Goal: Task Accomplishment & Management: Complete application form

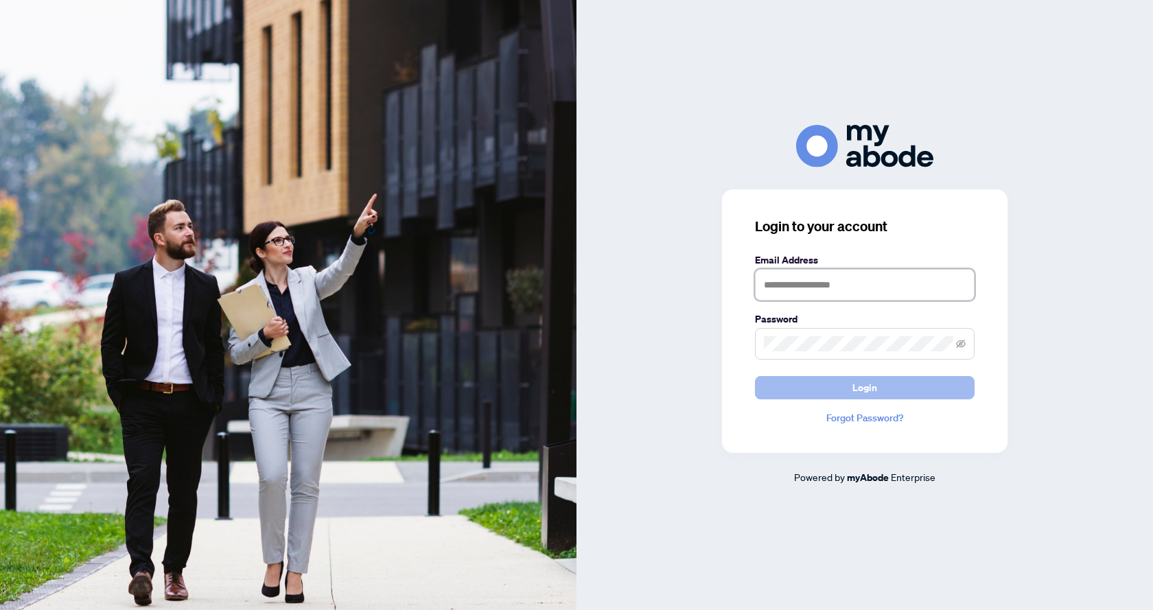
type input "**********"
click at [854, 388] on span "Login" at bounding box center [865, 388] width 25 height 22
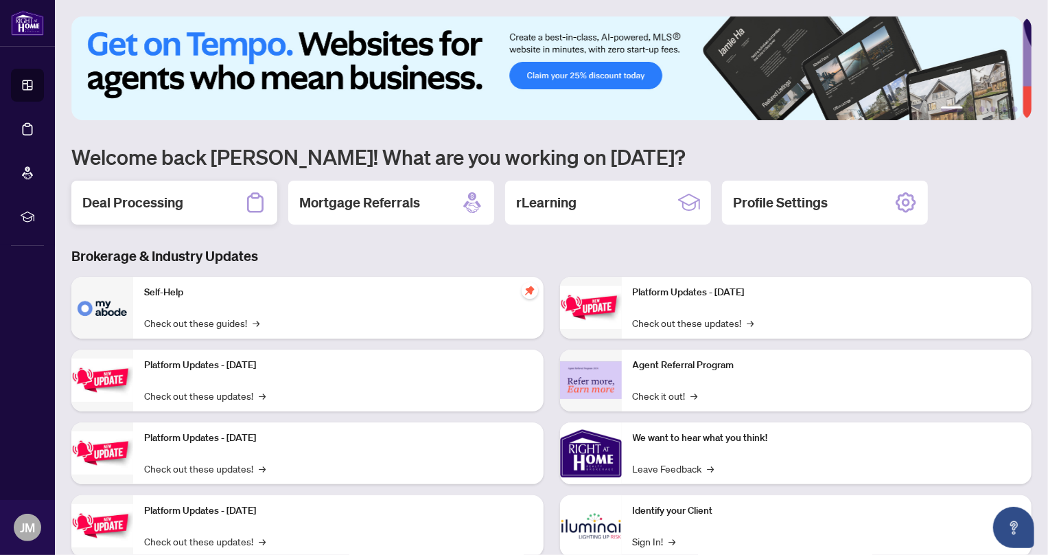
click at [121, 206] on h2 "Deal Processing" at bounding box center [132, 202] width 101 height 19
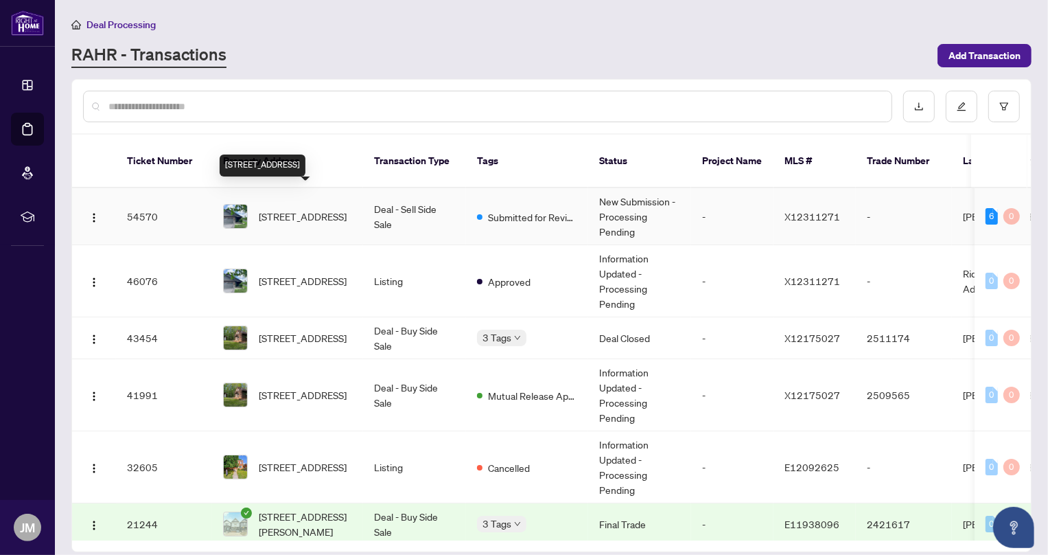
click at [276, 209] on span "[STREET_ADDRESS]" at bounding box center [303, 216] width 88 height 15
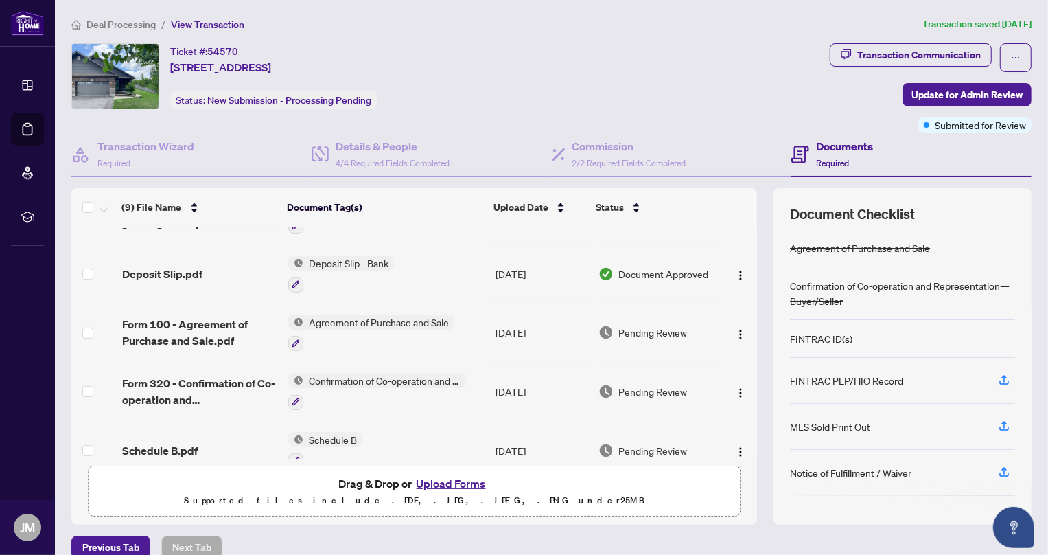
scroll to position [296, 0]
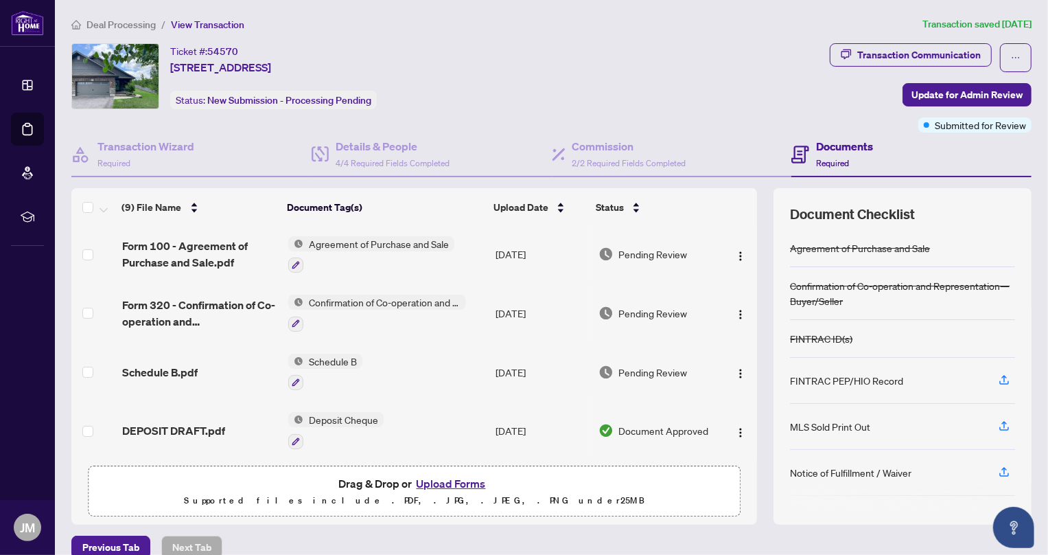
click at [461, 483] on button "Upload Forms" at bounding box center [452, 483] width 78 height 18
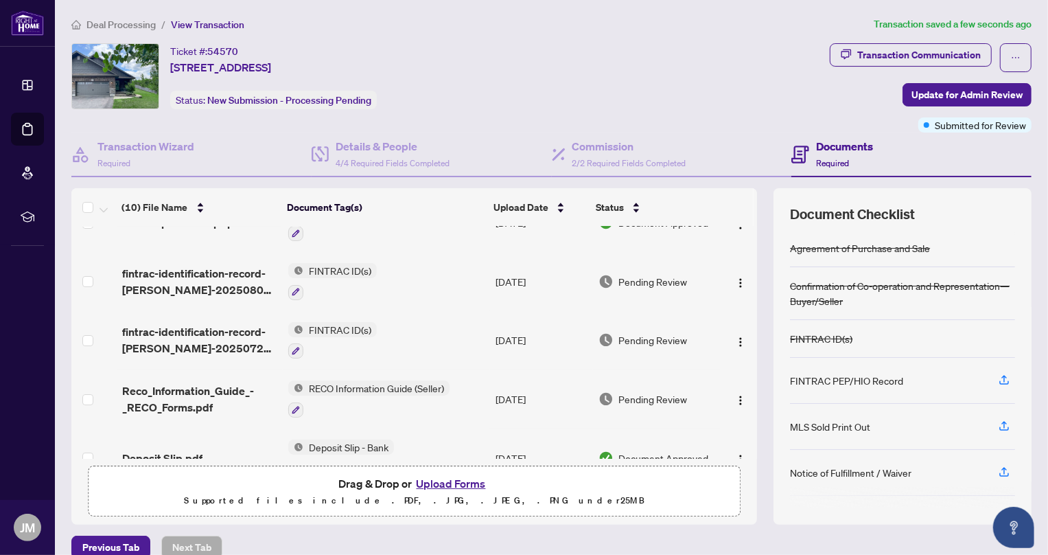
scroll to position [0, 0]
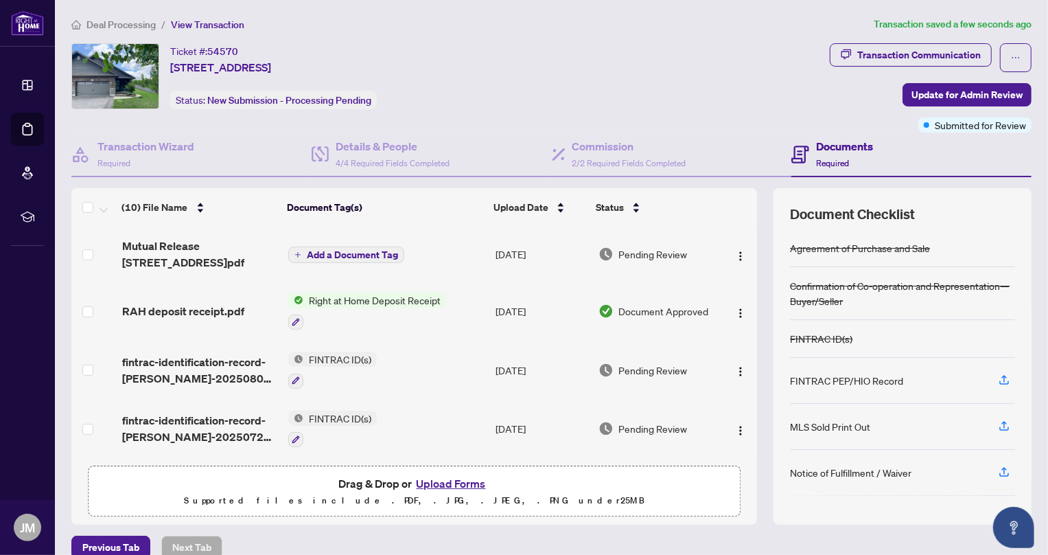
click at [360, 250] on span "Add a Document Tag" at bounding box center [352, 255] width 91 height 10
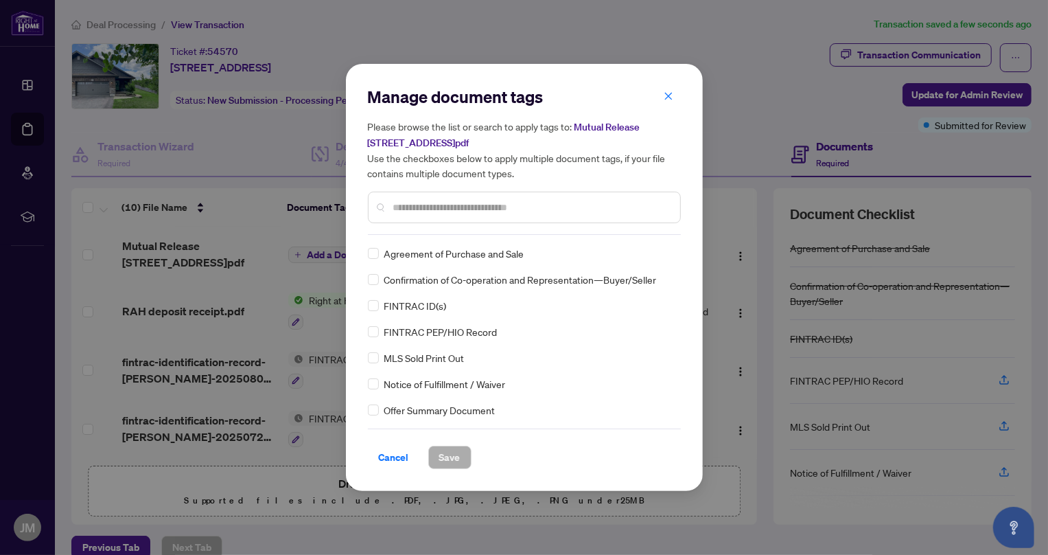
click at [462, 209] on input "text" at bounding box center [531, 207] width 276 height 15
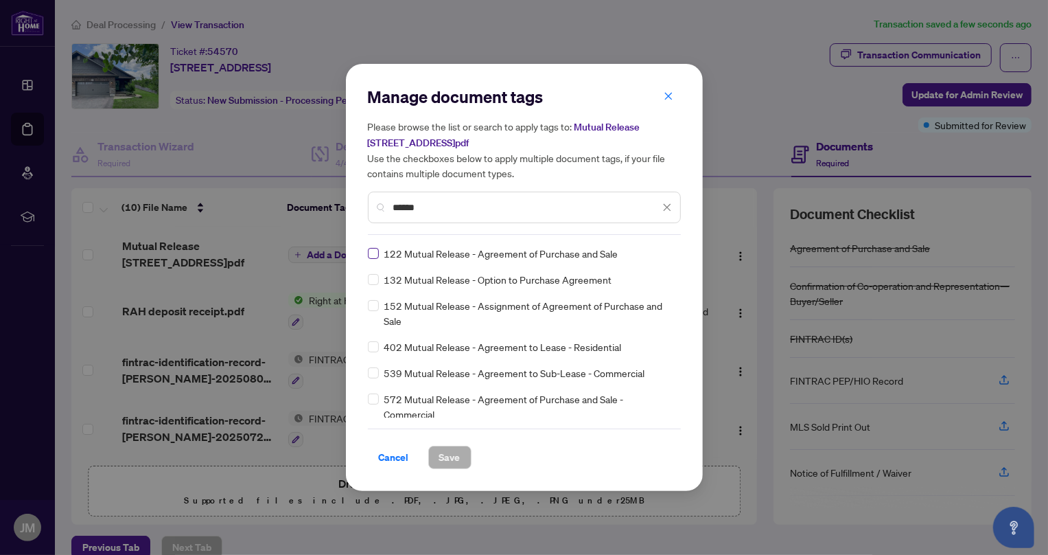
type input "******"
click at [457, 460] on span "Save" at bounding box center [449, 457] width 21 height 22
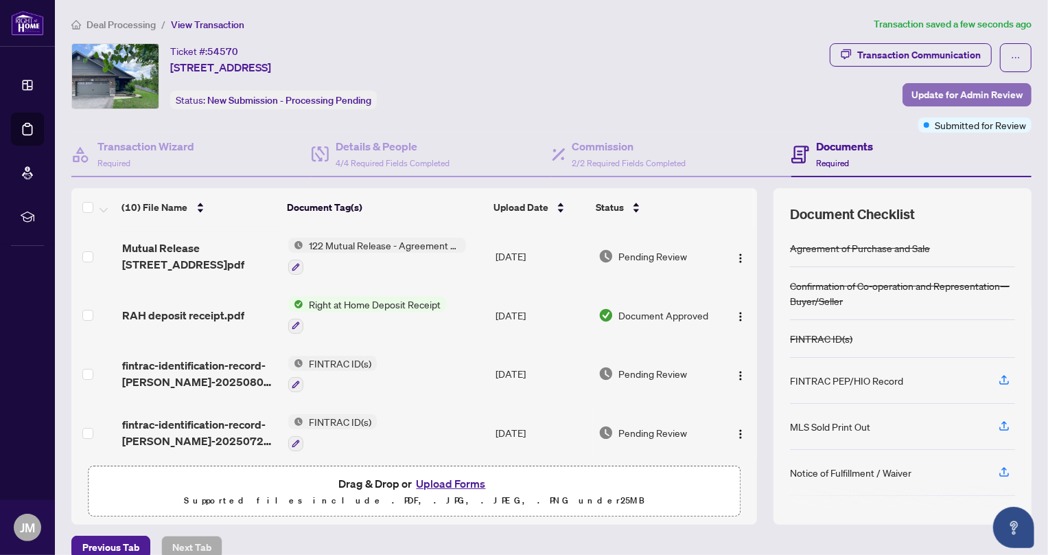
click at [957, 86] on span "Update for Admin Review" at bounding box center [967, 95] width 111 height 22
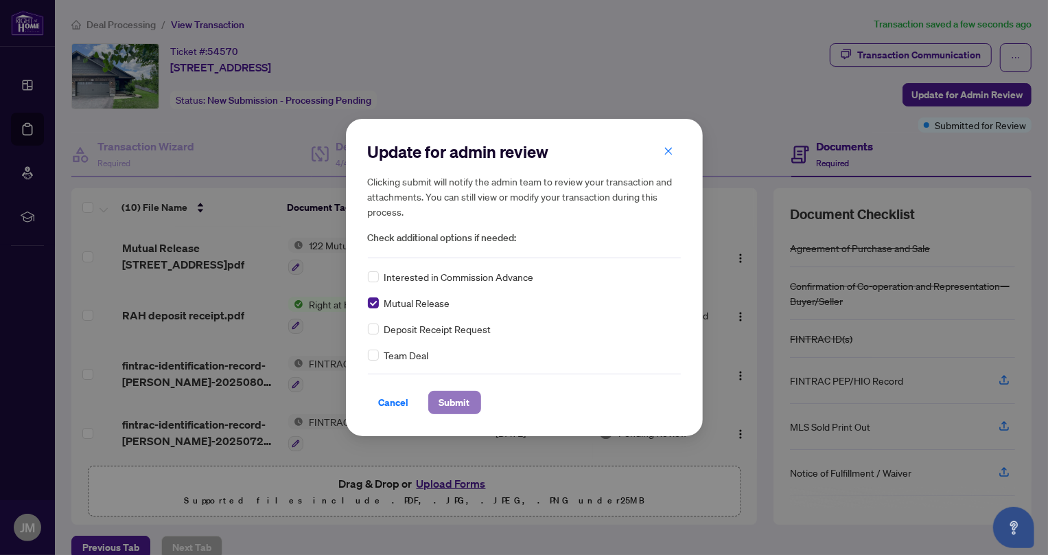
click at [443, 396] on span "Submit" at bounding box center [454, 402] width 31 height 22
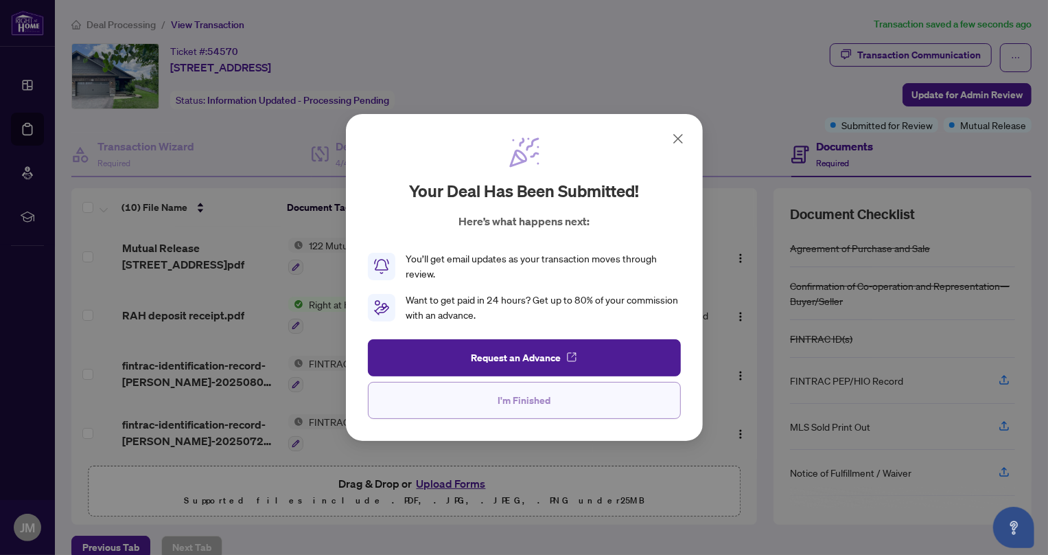
click at [542, 406] on span "I'm Finished" at bounding box center [524, 400] width 53 height 22
